Goal: Task Accomplishment & Management: Manage account settings

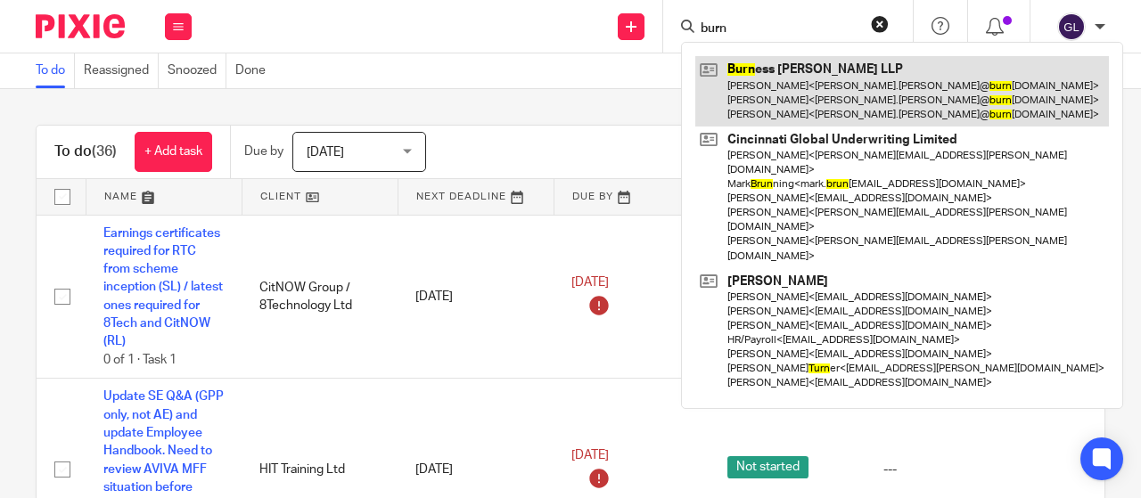
type input "burn"
click at [751, 80] on link at bounding box center [903, 91] width 414 height 70
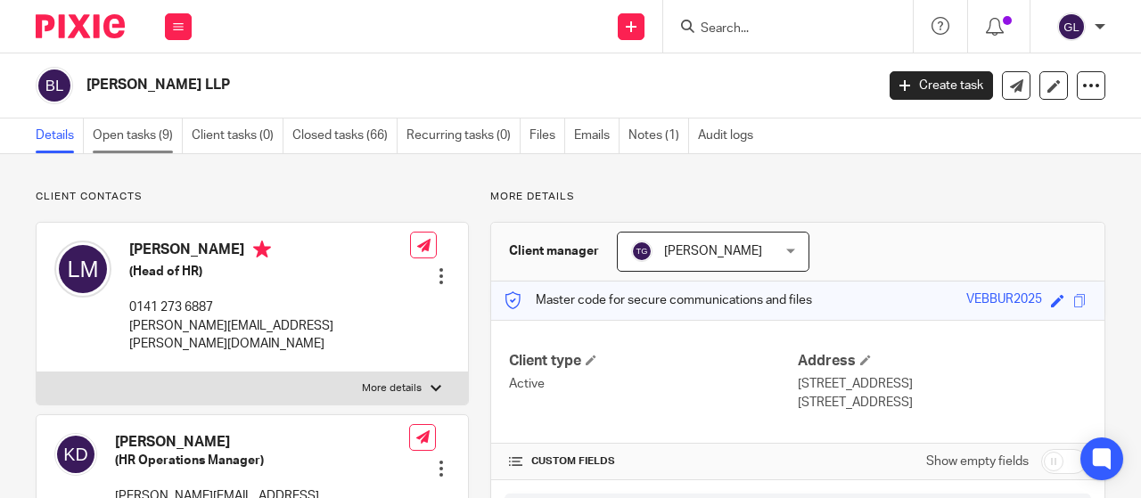
click at [115, 139] on link "Open tasks (9)" at bounding box center [138, 136] width 90 height 35
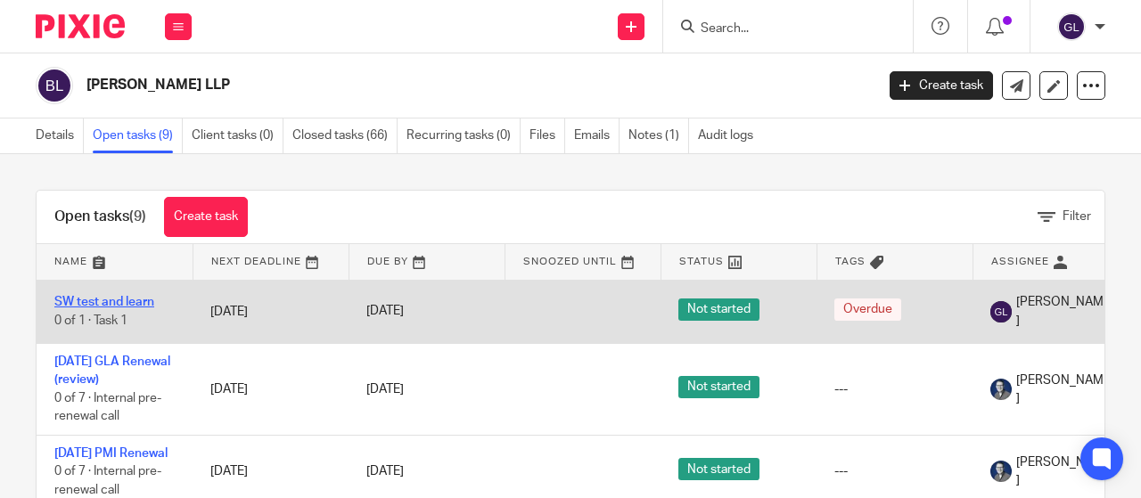
click at [84, 304] on link "SW test and learn" at bounding box center [104, 302] width 100 height 12
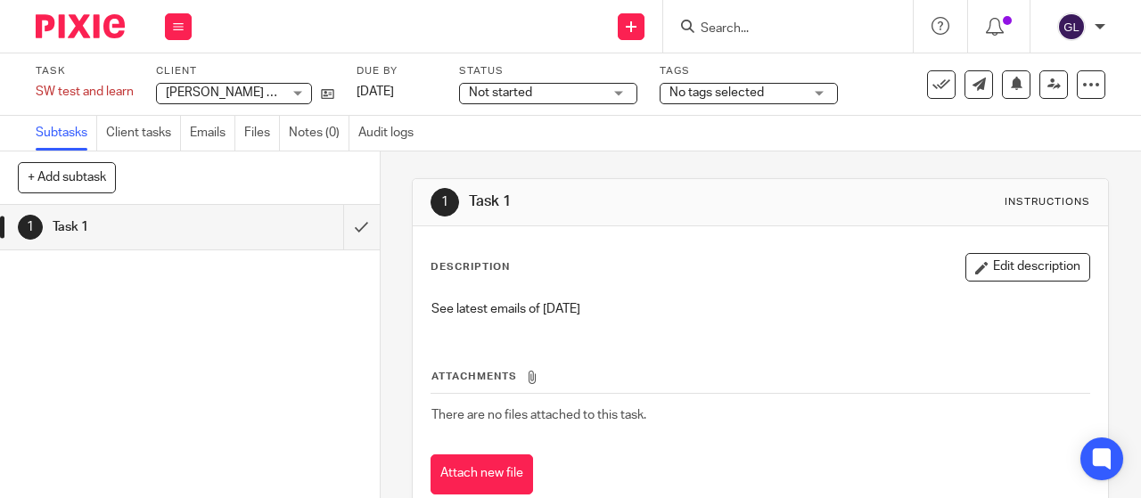
click at [521, 96] on span "Not started" at bounding box center [500, 93] width 63 height 12
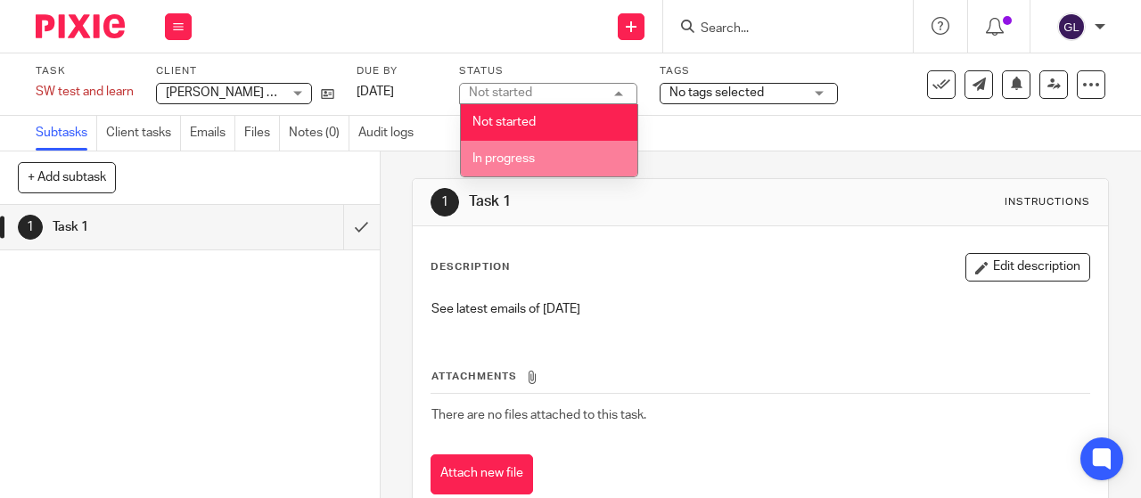
click at [498, 158] on span "In progress" at bounding box center [504, 158] width 62 height 12
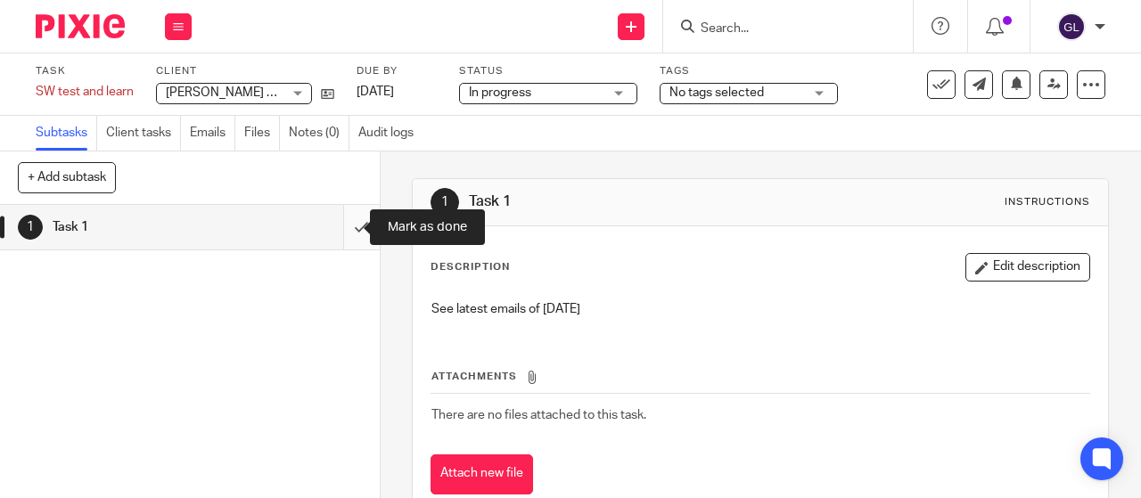
click at [343, 226] on input "submit" at bounding box center [190, 227] width 380 height 45
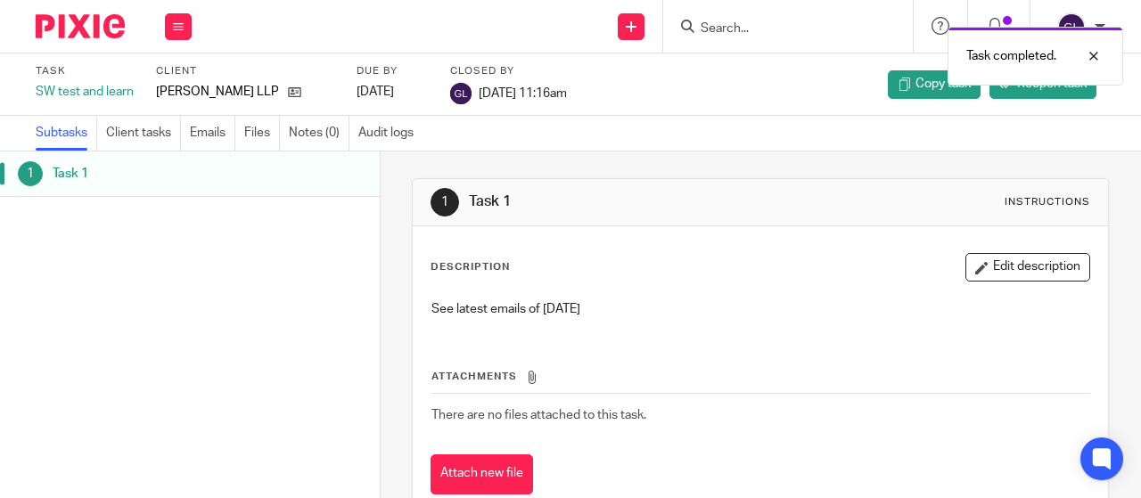
click at [178, 12] on div "Work Email Clients Team Reports Settings" at bounding box center [178, 26] width 62 height 53
click at [166, 83] on link "Work" at bounding box center [169, 83] width 31 height 12
